Goal: Transaction & Acquisition: Purchase product/service

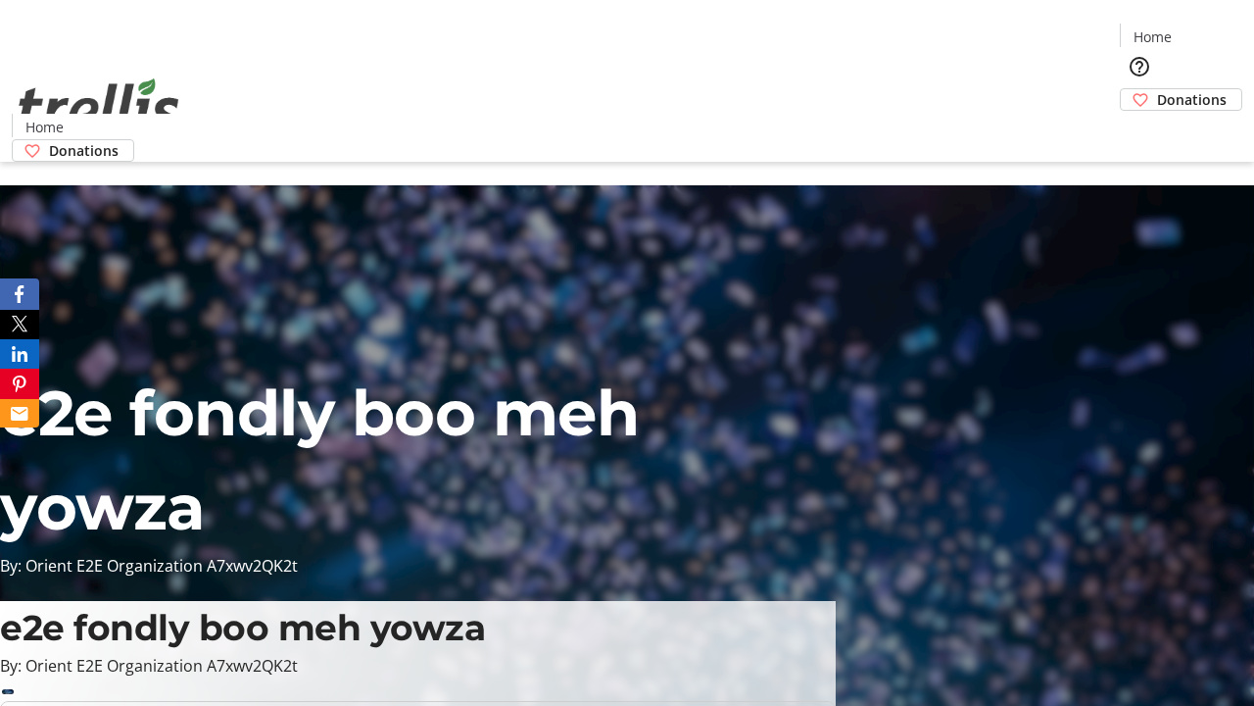
click at [1157, 89] on span "Donations" at bounding box center [1192, 99] width 70 height 21
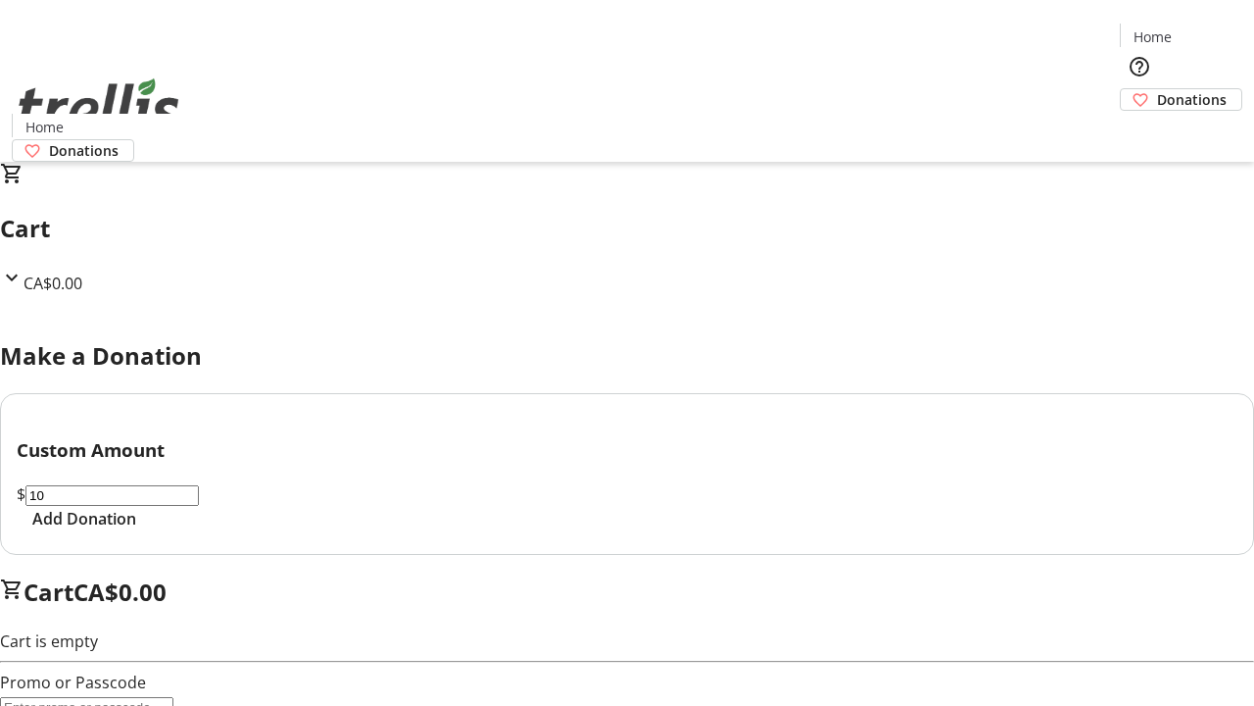
click at [136, 530] on span "Add Donation" at bounding box center [84, 519] width 104 height 24
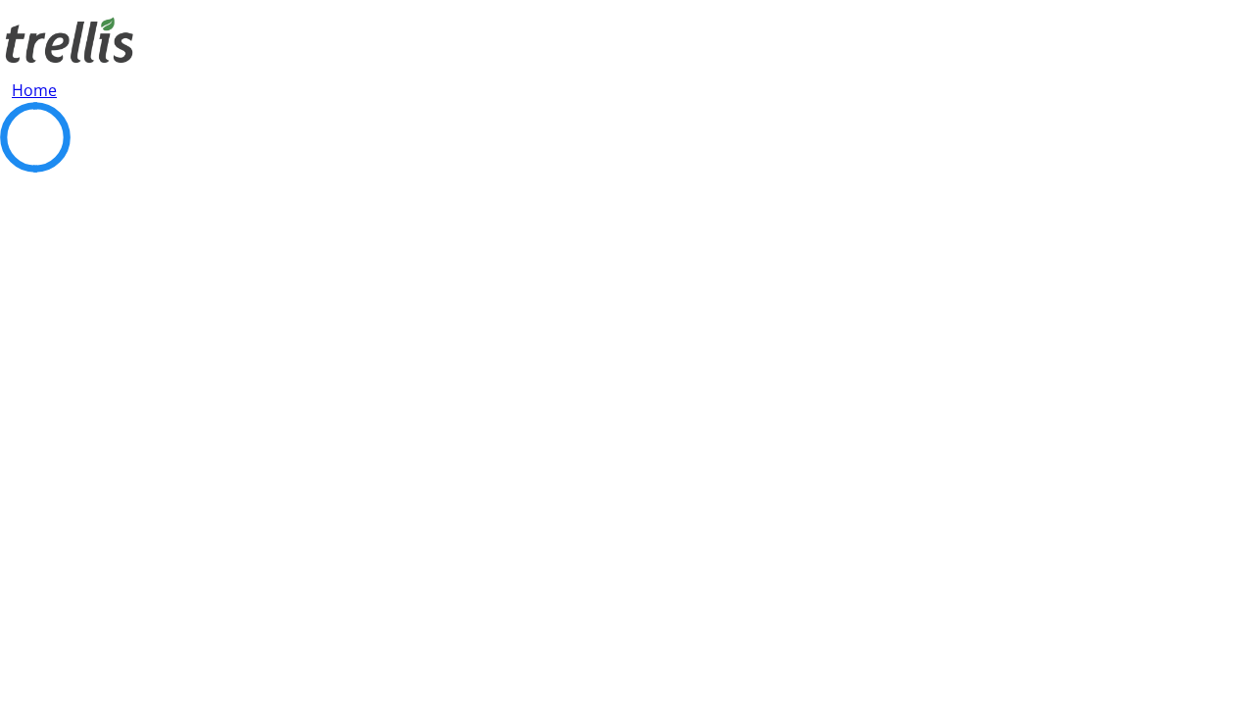
select select "CA"
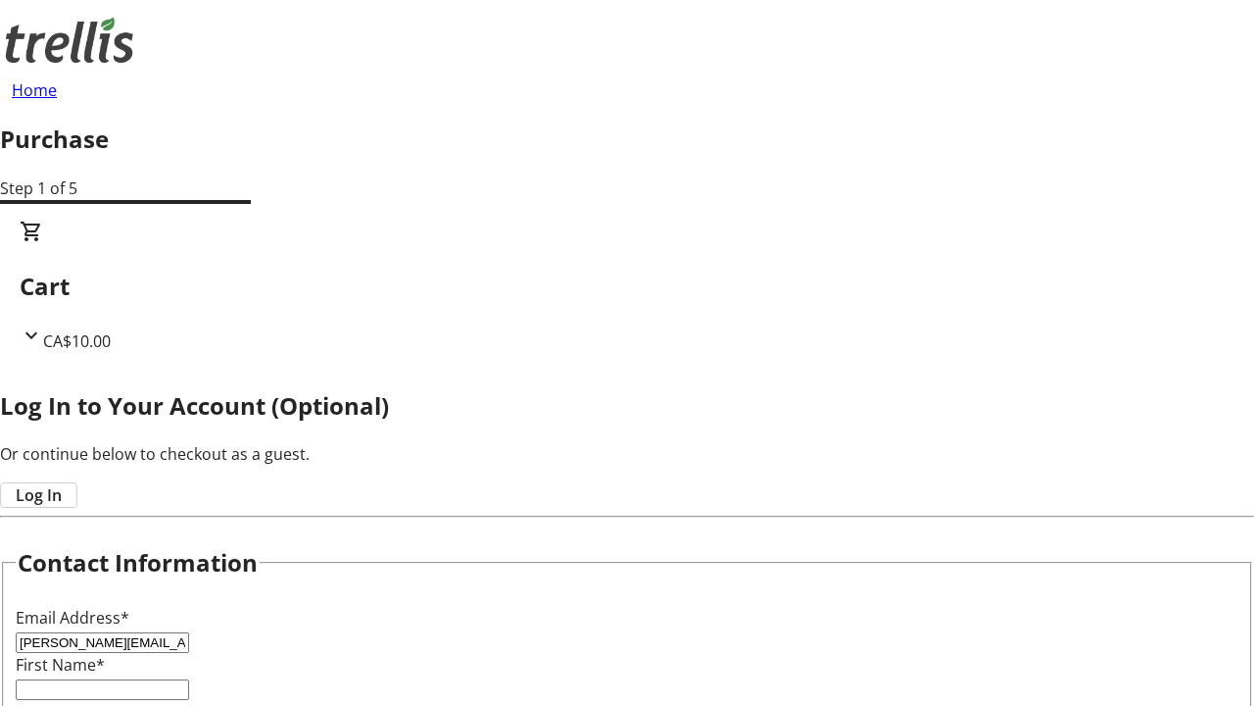
type input "[PERSON_NAME][EMAIL_ADDRESS][DOMAIN_NAME]"
type input "[PERSON_NAME]"
type input "[STREET_ADDRESS][PERSON_NAME]"
type input "Kelowna"
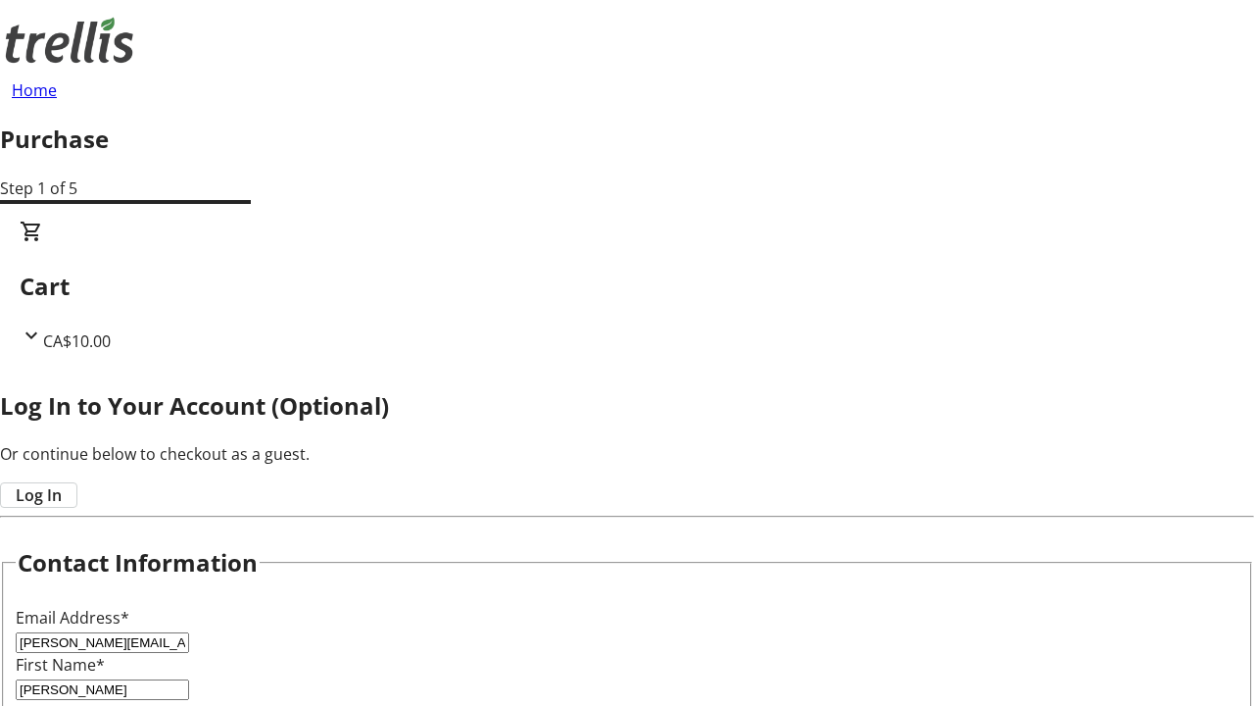
select select "BC"
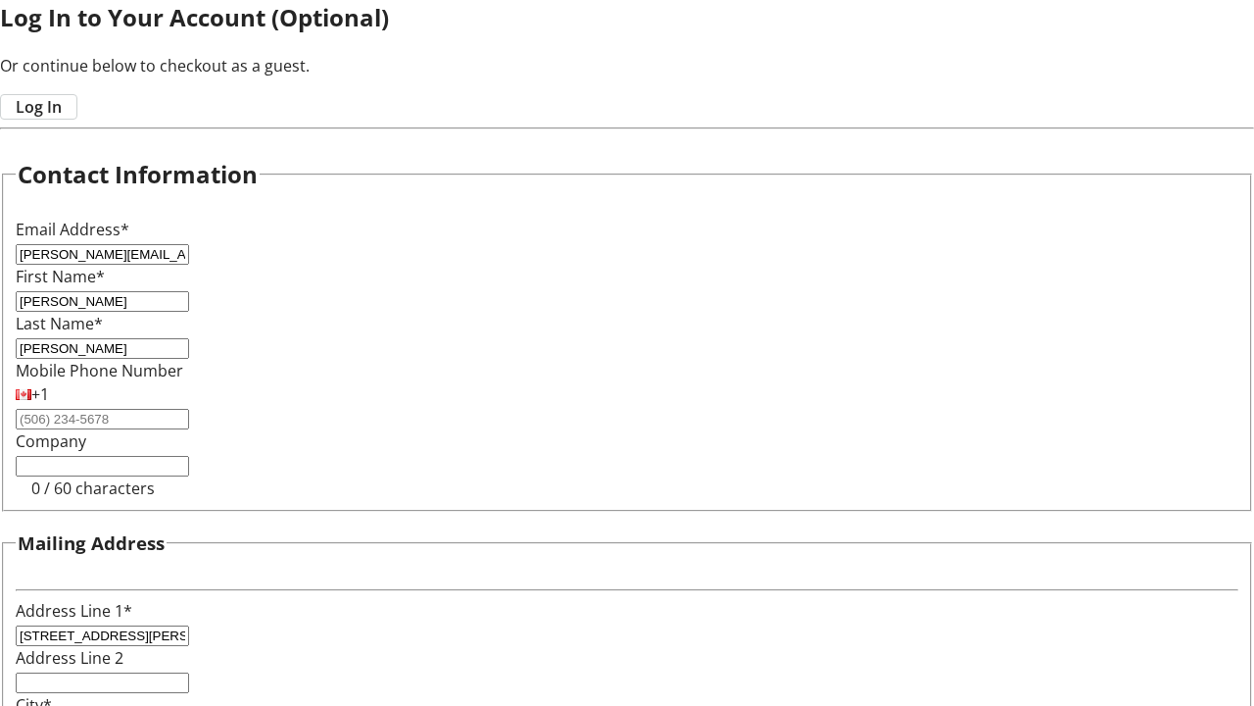
type input "Kelowna"
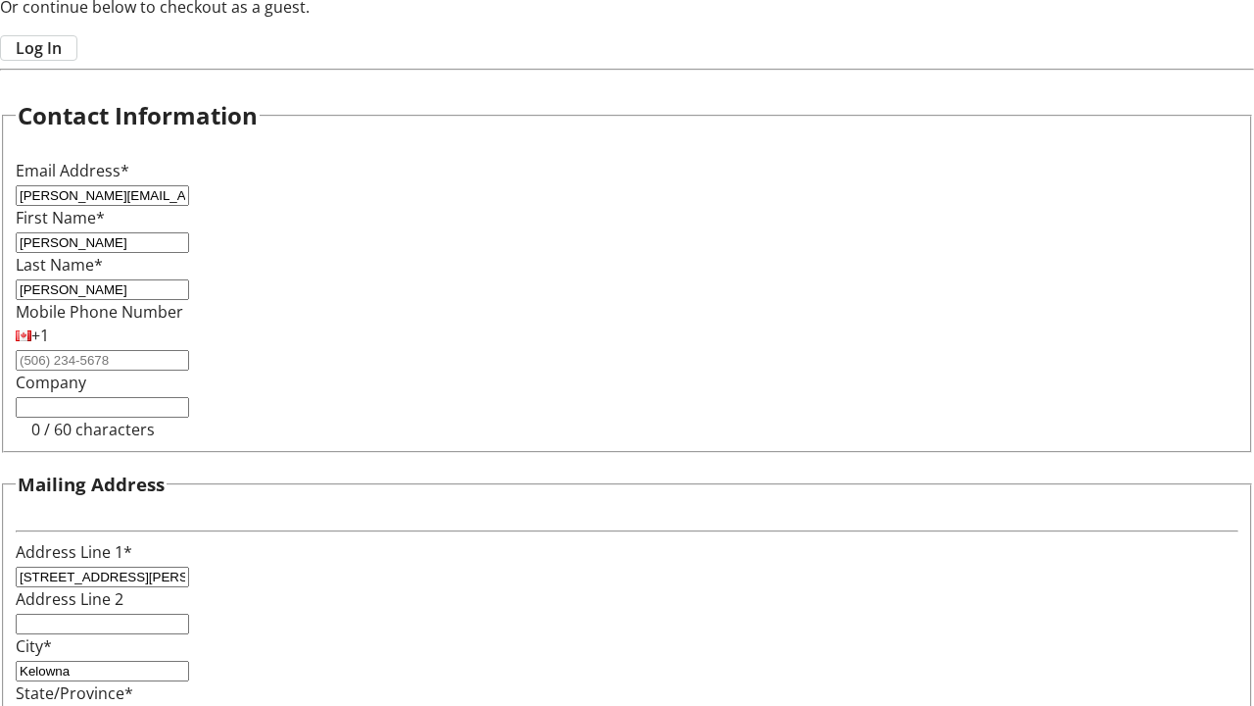
type input "V1Y 0C2"
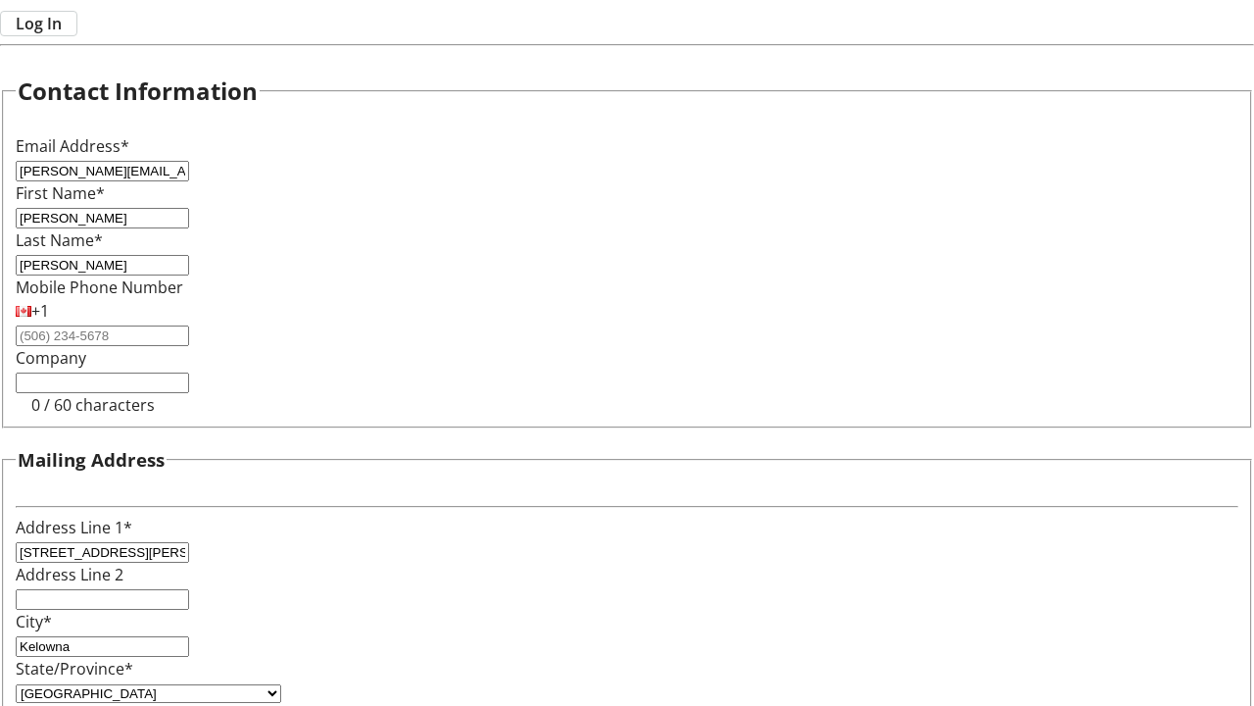
scroll to position [0, 0]
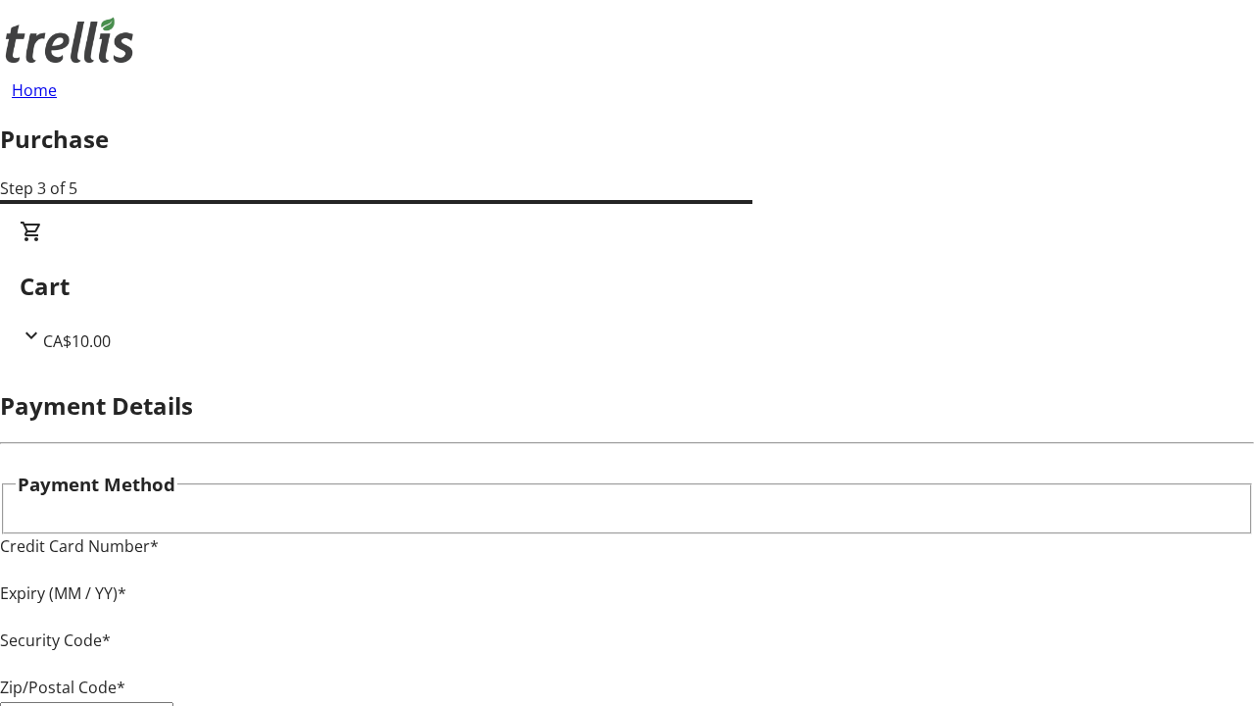
type input "V1Y 0C2"
